Goal: Information Seeking & Learning: Learn about a topic

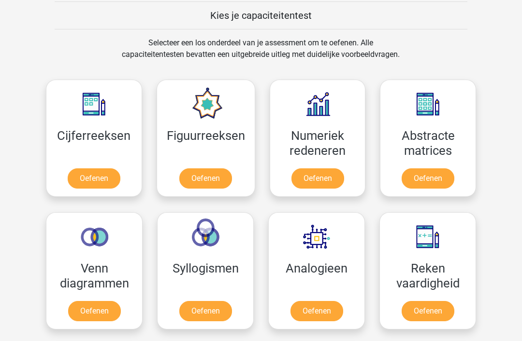
scroll to position [373, 0]
click at [97, 175] on link "Oefenen" at bounding box center [94, 179] width 53 height 20
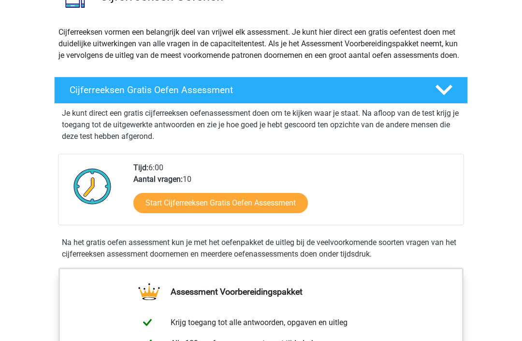
scroll to position [92, 0]
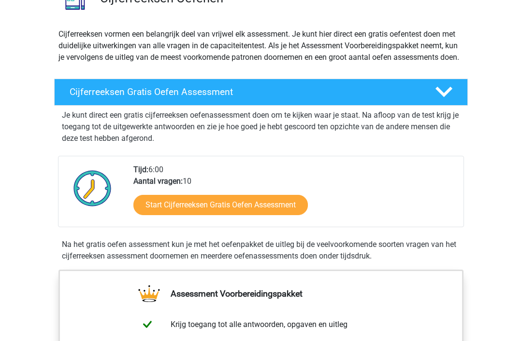
click at [267, 215] on link "Start Cijferreeksen Gratis Oefen Assessment" at bounding box center [220, 205] width 174 height 20
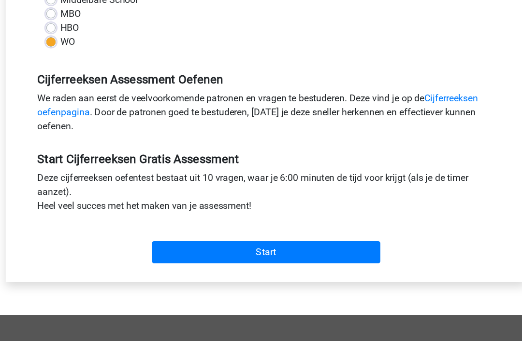
scroll to position [216, 0]
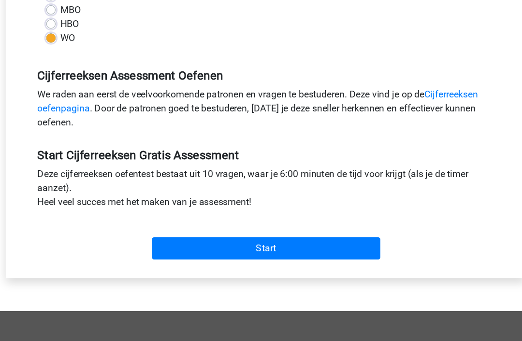
click at [239, 231] on input "Start" at bounding box center [261, 240] width 188 height 18
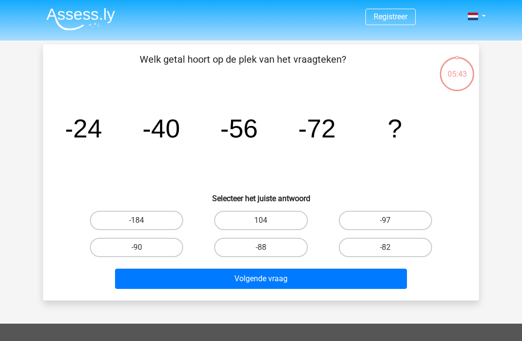
click at [270, 239] on label "-88" at bounding box center [260, 247] width 93 height 19
click at [267, 248] on input "-88" at bounding box center [264, 251] width 6 height 6
radio input "true"
click at [282, 279] on button "Volgende vraag" at bounding box center [261, 279] width 292 height 20
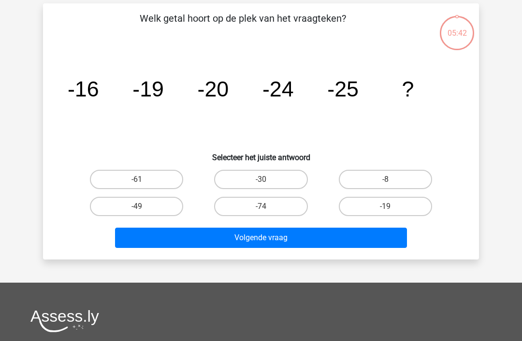
scroll to position [44, 0]
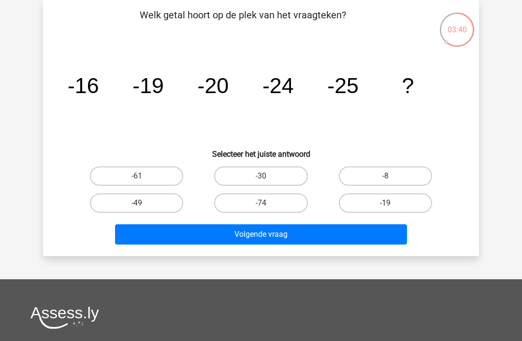
click at [254, 173] on label "-30" at bounding box center [260, 176] width 93 height 19
click at [261, 176] on input "-30" at bounding box center [264, 179] width 6 height 6
radio input "true"
click at [258, 235] on button "Volgende vraag" at bounding box center [261, 235] width 292 height 20
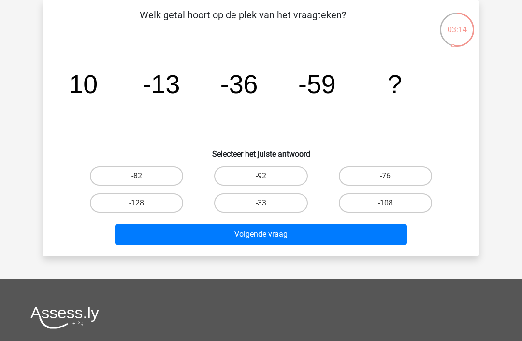
click at [129, 155] on h6 "Selecteer het juiste antwoord" at bounding box center [260, 150] width 405 height 17
click at [145, 169] on label "-82" at bounding box center [136, 176] width 93 height 19
click at [143, 176] on input "-82" at bounding box center [140, 179] width 6 height 6
radio input "true"
click at [269, 233] on button "Volgende vraag" at bounding box center [261, 235] width 292 height 20
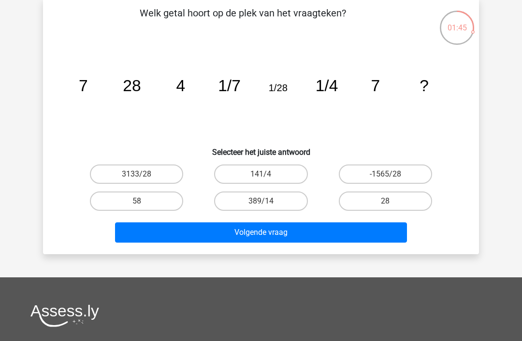
scroll to position [47, 0]
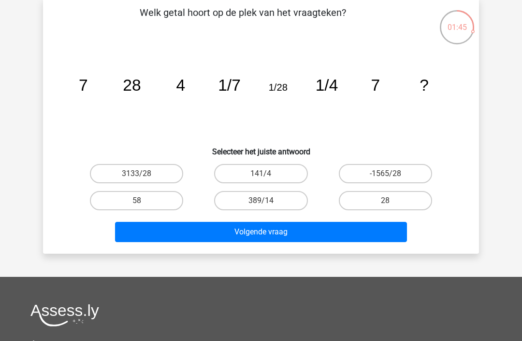
click at [371, 199] on label "28" at bounding box center [385, 200] width 93 height 19
click at [385, 201] on input "28" at bounding box center [388, 204] width 6 height 6
radio input "true"
click at [235, 229] on button "Volgende vraag" at bounding box center [261, 232] width 292 height 20
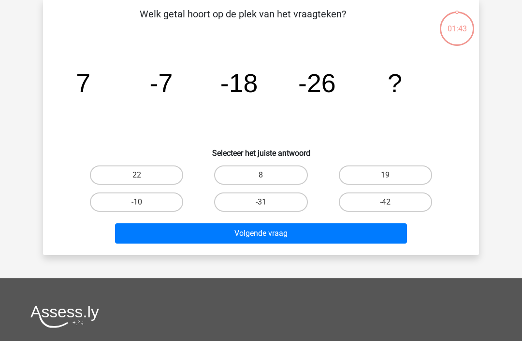
scroll to position [44, 0]
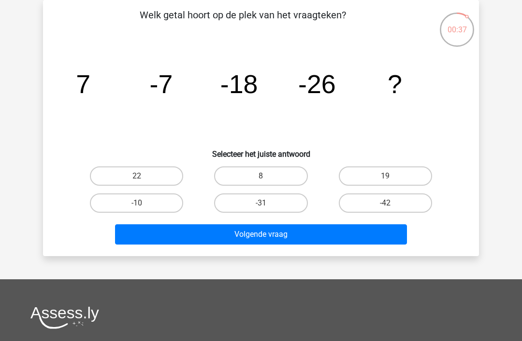
click at [385, 197] on label "-42" at bounding box center [385, 203] width 93 height 19
click at [385, 203] on input "-42" at bounding box center [388, 206] width 6 height 6
radio input "true"
click at [320, 229] on button "Volgende vraag" at bounding box center [261, 235] width 292 height 20
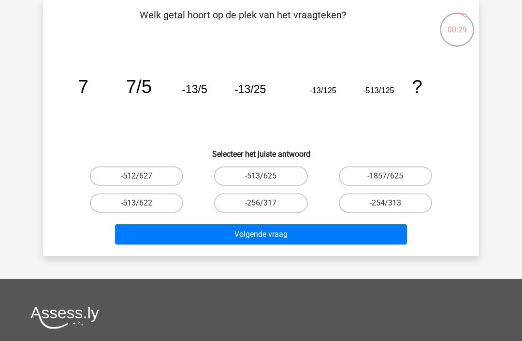
click at [369, 194] on label "-254/313" at bounding box center [385, 203] width 93 height 19
click at [385, 203] on input "-254/313" at bounding box center [388, 206] width 6 height 6
radio input "true"
click at [375, 242] on button "Volgende vraag" at bounding box center [261, 235] width 292 height 20
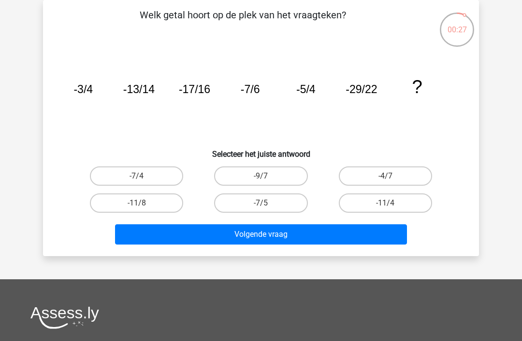
click at [374, 169] on label "-4/7" at bounding box center [385, 176] width 93 height 19
click at [385, 176] on input "-4/7" at bounding box center [388, 179] width 6 height 6
radio input "true"
click at [317, 237] on button "Volgende vraag" at bounding box center [261, 235] width 292 height 20
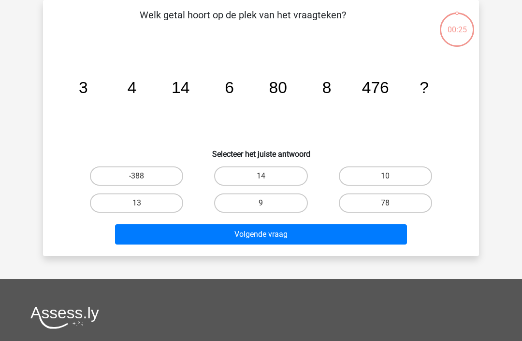
click at [374, 170] on label "10" at bounding box center [385, 176] width 93 height 19
click at [385, 176] on input "10" at bounding box center [388, 179] width 6 height 6
radio input "true"
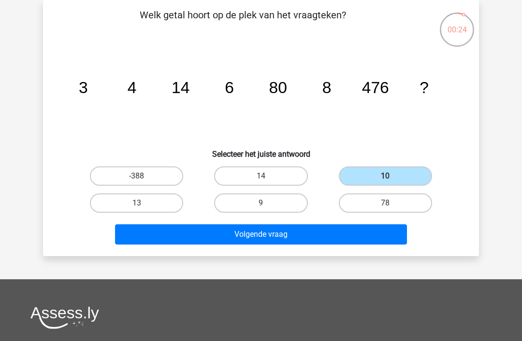
click at [353, 242] on button "Volgende vraag" at bounding box center [261, 235] width 292 height 20
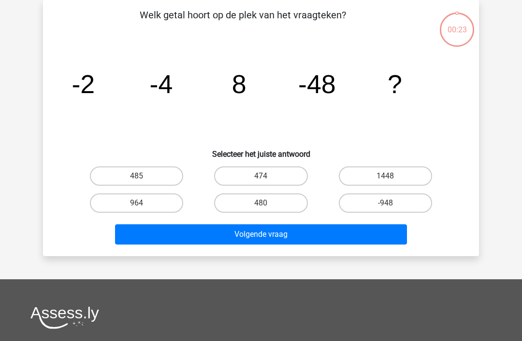
click at [379, 170] on label "1448" at bounding box center [385, 176] width 93 height 19
click at [385, 176] on input "1448" at bounding box center [388, 179] width 6 height 6
radio input "true"
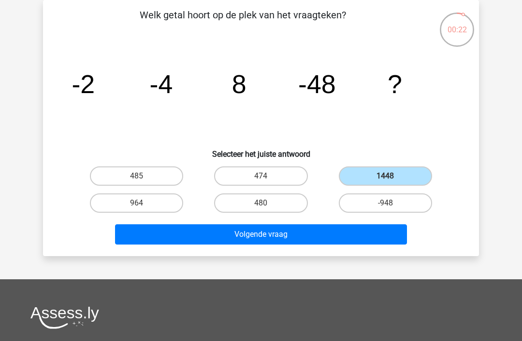
click at [328, 243] on button "Volgende vraag" at bounding box center [261, 235] width 292 height 20
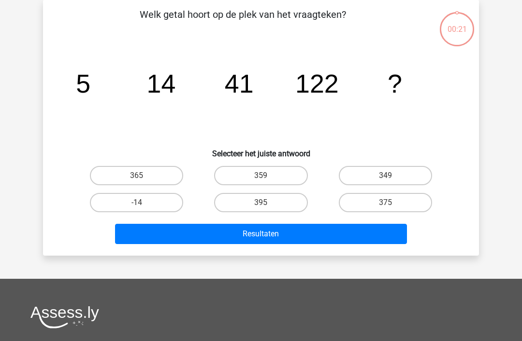
scroll to position [45, 0]
click at [302, 249] on div "Welk getal hoort op de plek van het vraagteken? image/svg+xml 5 14 41 122 ? Sel…" at bounding box center [261, 128] width 436 height 256
click at [311, 234] on button "Resultaten" at bounding box center [261, 234] width 292 height 20
click at [385, 201] on label "375" at bounding box center [385, 202] width 93 height 19
click at [385, 203] on input "375" at bounding box center [388, 206] width 6 height 6
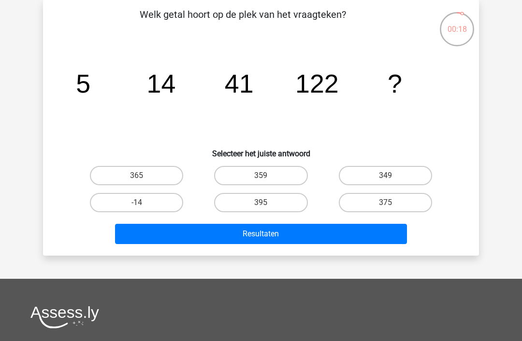
radio input "true"
click at [324, 241] on button "Resultaten" at bounding box center [261, 234] width 292 height 20
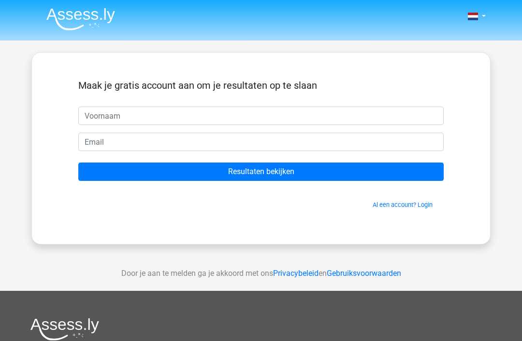
click at [301, 175] on input "Resultaten bekijken" at bounding box center [260, 172] width 365 height 18
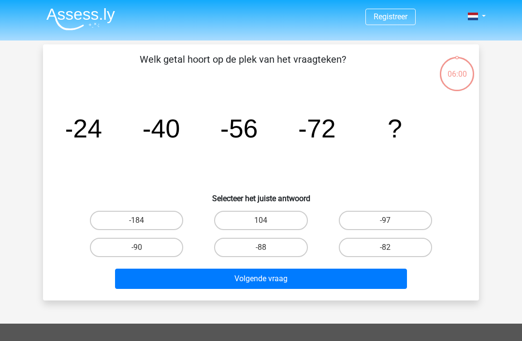
scroll to position [45, 0]
